Goal: Find specific page/section: Find specific page/section

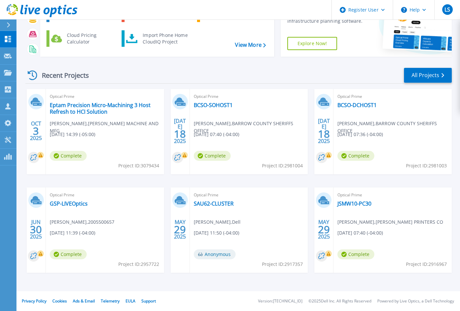
scroll to position [54, 0]
click at [418, 71] on link "All Projects" at bounding box center [428, 75] width 48 height 15
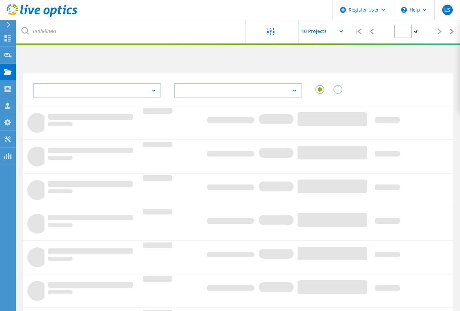
type input "1"
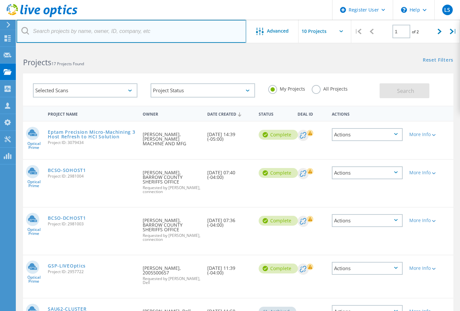
click at [98, 34] on input "text" at bounding box center [131, 31] width 230 height 23
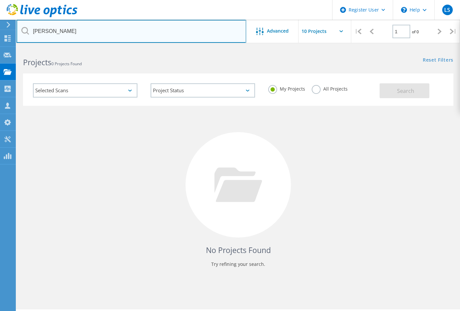
click at [79, 22] on input "dan cox" at bounding box center [131, 31] width 230 height 23
click at [62, 31] on input "dan cox" at bounding box center [131, 31] width 230 height 23
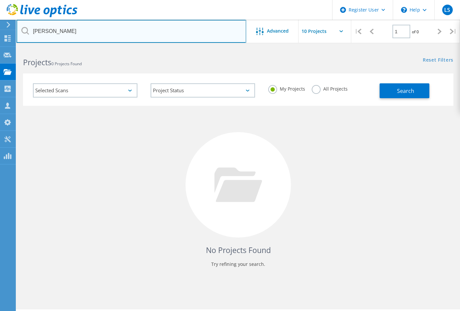
type input "[PERSON_NAME]"
click at [50, 30] on input "[PERSON_NAME]" at bounding box center [131, 31] width 230 height 23
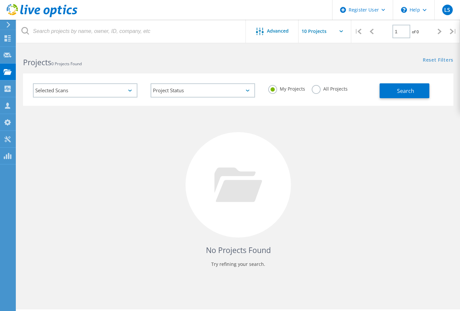
click at [8, 25] on icon at bounding box center [8, 25] width 5 height 6
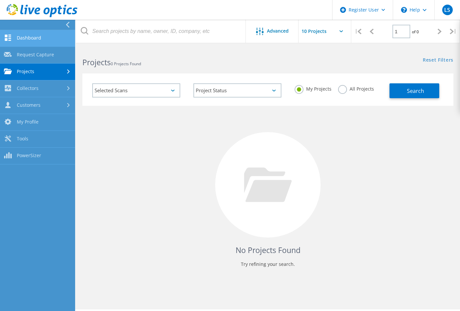
click at [26, 41] on link "Dashboard" at bounding box center [37, 38] width 75 height 17
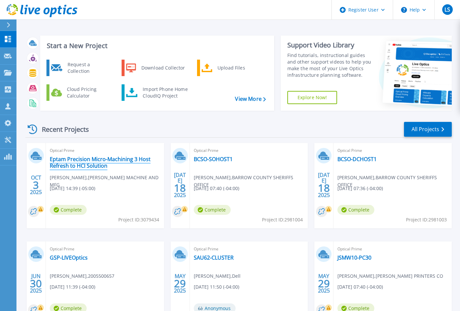
click at [83, 167] on link "Eptam Precision Micro-Machining 3 Host Refresh to HCI Solution" at bounding box center [105, 162] width 110 height 13
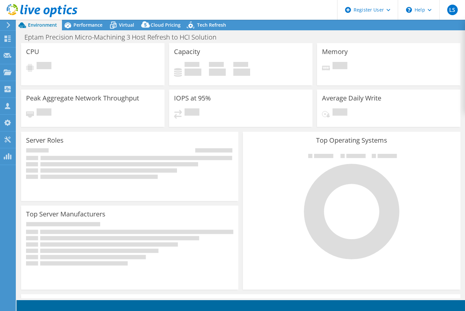
select select "USD"
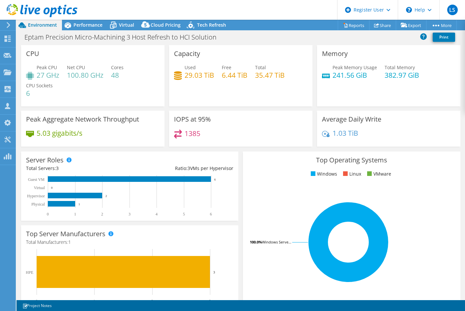
click at [304, 35] on div "Eptam Precision Micro-Machining 3 Host Refresh to HCI Solution Print" at bounding box center [240, 37] width 449 height 12
click at [264, 36] on div "Eptam Precision Micro-Machining 3 Host Refresh to HCI Solution Print" at bounding box center [240, 37] width 449 height 12
click at [287, 39] on div "Eptam Precision Micro-Machining 3 Host Refresh to HCI Solution Print" at bounding box center [240, 37] width 449 height 12
click at [264, 24] on div "Project Actions Project Actions Reports Share Export vSAN ReadyNode Sizer" at bounding box center [240, 25] width 449 height 11
click at [5, 25] on div at bounding box center [7, 25] width 7 height 6
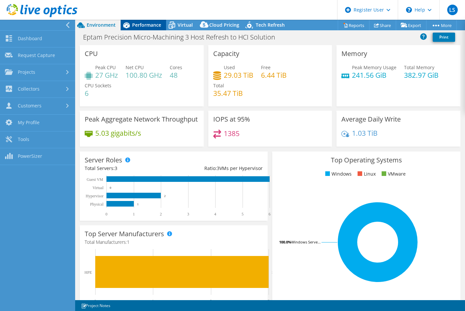
click at [69, 24] on icon at bounding box center [67, 25] width 5 height 6
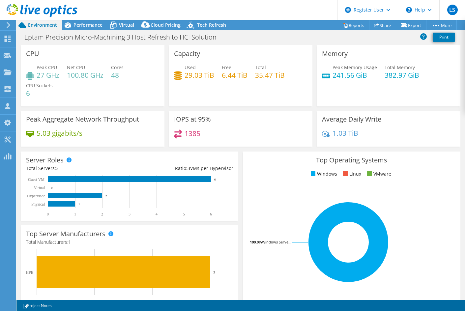
click at [4, 27] on div at bounding box center [7, 25] width 7 height 6
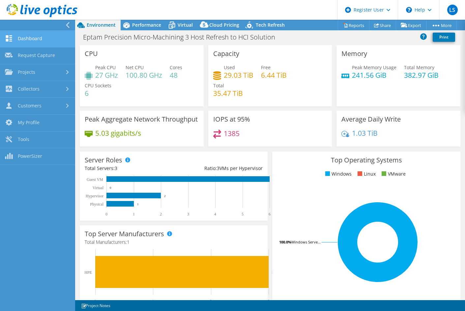
click at [35, 37] on link "Dashboard" at bounding box center [37, 39] width 75 height 17
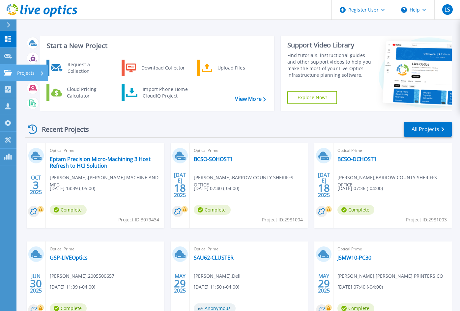
click at [24, 70] on p "Projects" at bounding box center [25, 73] width 17 height 17
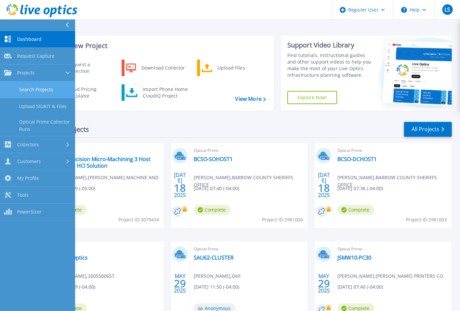
click at [39, 84] on link "Search Projects" at bounding box center [37, 89] width 75 height 17
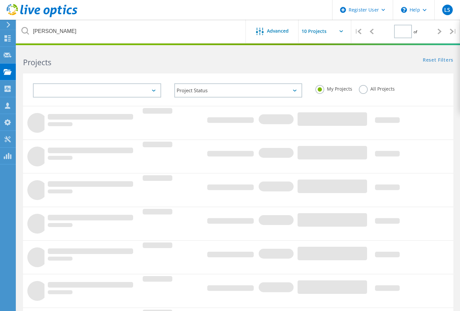
type input "1"
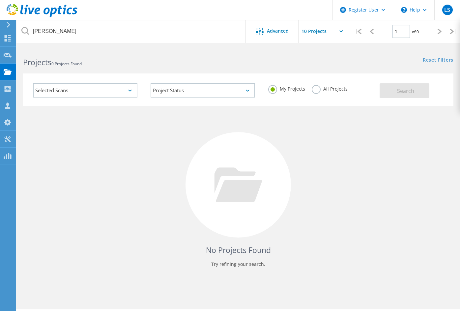
click at [103, 91] on div "Selected Scans" at bounding box center [85, 90] width 104 height 14
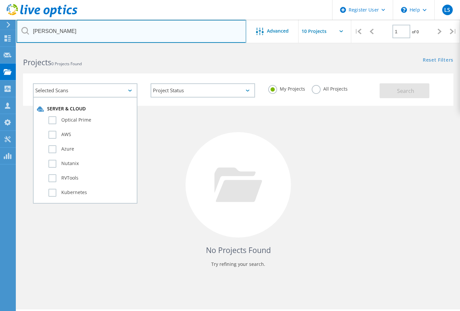
click at [83, 36] on input "[PERSON_NAME]" at bounding box center [131, 31] width 230 height 23
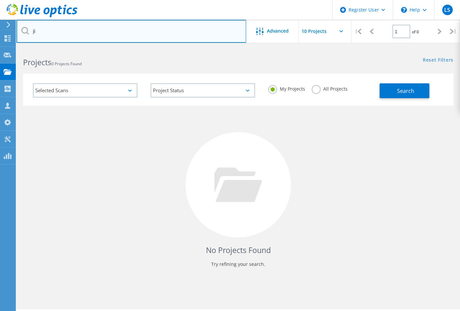
type input "j"
type input "[PERSON_NAME]"
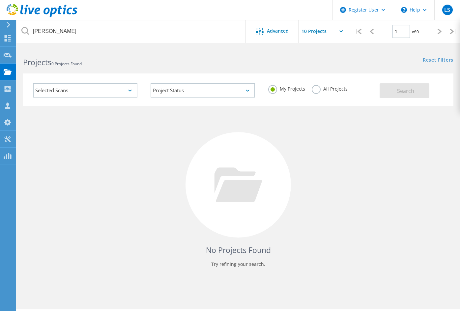
click at [312, 33] on input "text" at bounding box center [332, 31] width 66 height 23
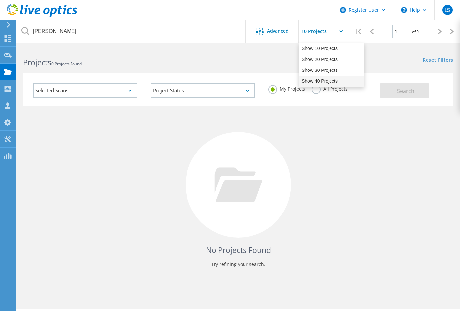
click at [312, 78] on div "Show 40 Projects" at bounding box center [331, 81] width 65 height 11
type input "Show 40 Projects"
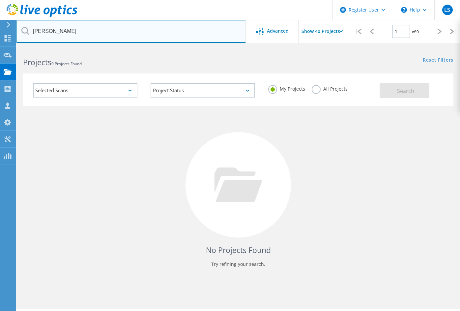
click at [112, 32] on input "[PERSON_NAME]" at bounding box center [131, 31] width 230 height 23
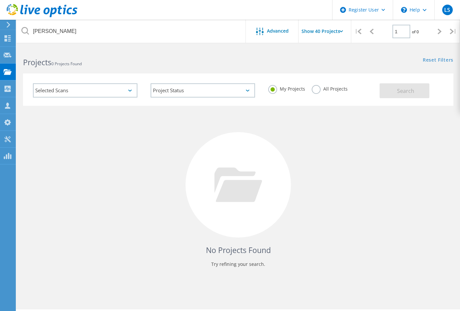
click at [319, 89] on label "All Projects" at bounding box center [330, 88] width 36 height 6
click at [0, 0] on input "All Projects" at bounding box center [0, 0] width 0 height 0
click at [409, 102] on div "Selected Scans Project Status In Progress Complete Published Anonymous Archived…" at bounding box center [238, 90] width 431 height 32
click at [410, 100] on div "Selected Scans Project Status In Progress Complete Published Anonymous Archived…" at bounding box center [238, 90] width 431 height 32
click at [407, 88] on span "Search" at bounding box center [405, 90] width 17 height 7
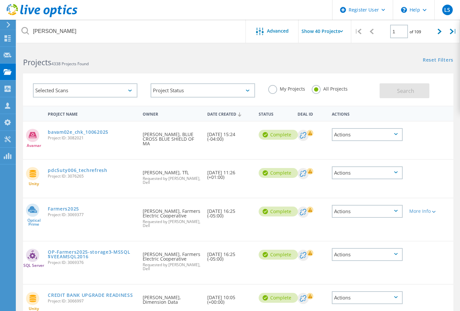
click at [275, 95] on div "My Projects All Projects" at bounding box center [321, 89] width 118 height 24
click at [276, 93] on div "My Projects" at bounding box center [286, 90] width 37 height 10
click at [280, 88] on label "My Projects" at bounding box center [286, 88] width 37 height 6
click at [0, 0] on input "My Projects" at bounding box center [0, 0] width 0 height 0
click at [424, 95] on button "Search" at bounding box center [405, 90] width 50 height 15
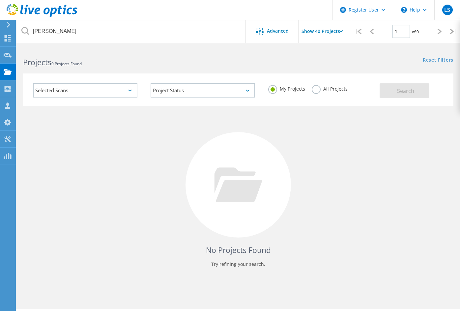
click at [128, 88] on div "Selected Scans" at bounding box center [85, 90] width 104 height 14
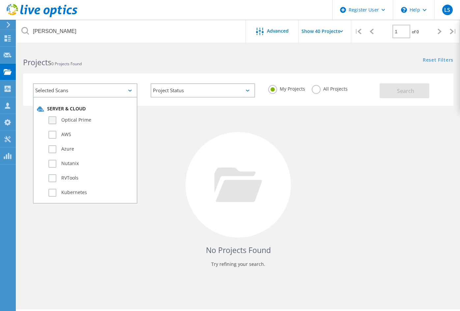
click at [109, 119] on label "Optical Prime" at bounding box center [90, 120] width 85 height 8
click at [0, 0] on input "Optical Prime" at bounding box center [0, 0] width 0 height 0
click at [385, 91] on button "Search" at bounding box center [405, 90] width 50 height 15
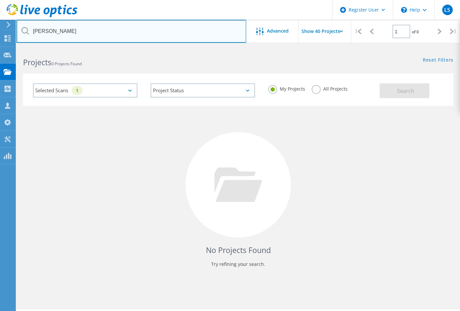
click at [141, 35] on input "[PERSON_NAME]" at bounding box center [131, 31] width 230 height 23
type input "j"
click at [66, 30] on input "text" at bounding box center [131, 31] width 230 height 23
paste input "[EMAIL_ADDRESS][DOMAIN_NAME]"
type input "[EMAIL_ADDRESS][DOMAIN_NAME]"
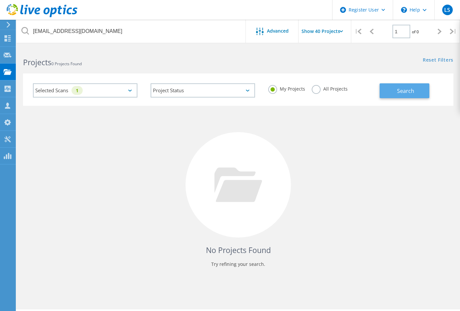
click at [416, 88] on button "Search" at bounding box center [405, 90] width 50 height 15
click at [88, 90] on div "Selected Scans 1" at bounding box center [85, 90] width 104 height 14
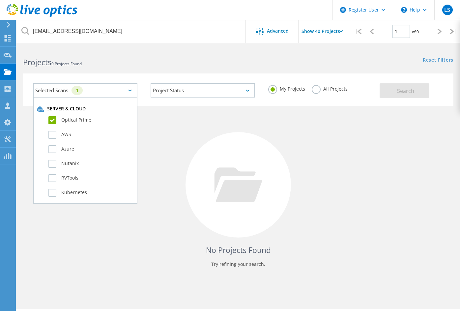
click at [63, 118] on label "Optical Prime" at bounding box center [90, 120] width 85 height 8
click at [0, 0] on input "Optical Prime" at bounding box center [0, 0] width 0 height 0
click at [403, 91] on span "Search" at bounding box center [405, 90] width 17 height 7
